Goal: Find specific page/section: Find specific page/section

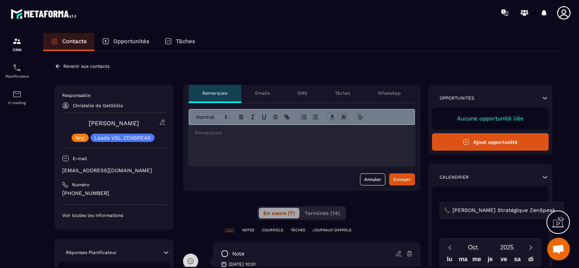
click at [60, 65] on icon at bounding box center [58, 66] width 7 height 7
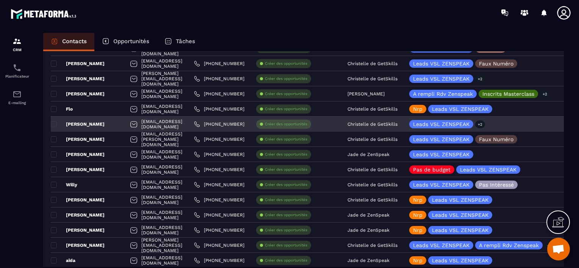
scroll to position [493, 0]
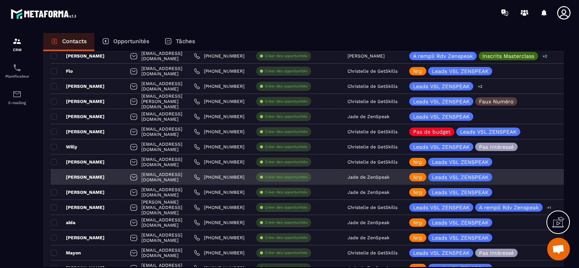
click at [390, 176] on p "Jade de ZenSpeak" at bounding box center [369, 177] width 42 height 5
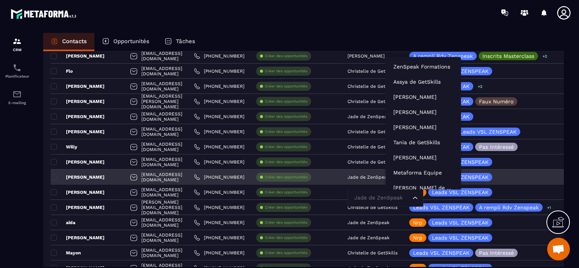
click at [406, 199] on input "Search for option" at bounding box center [382, 198] width 58 height 8
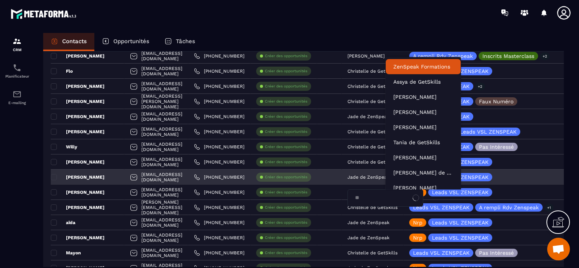
type input "***"
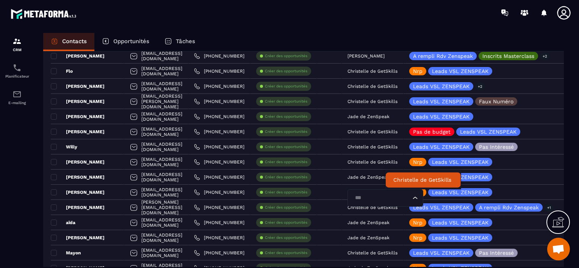
click at [406, 180] on p "Christelle de GetSkills" at bounding box center [423, 180] width 60 height 8
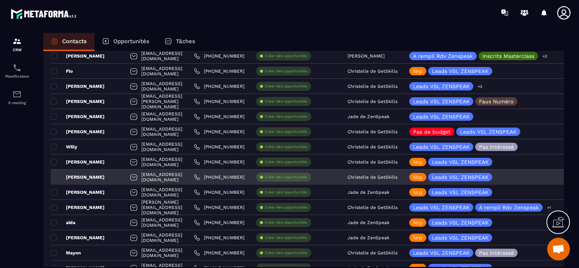
click at [111, 176] on div "[PERSON_NAME]" at bounding box center [88, 177] width 74 height 15
